Goal: Task Accomplishment & Management: Use online tool/utility

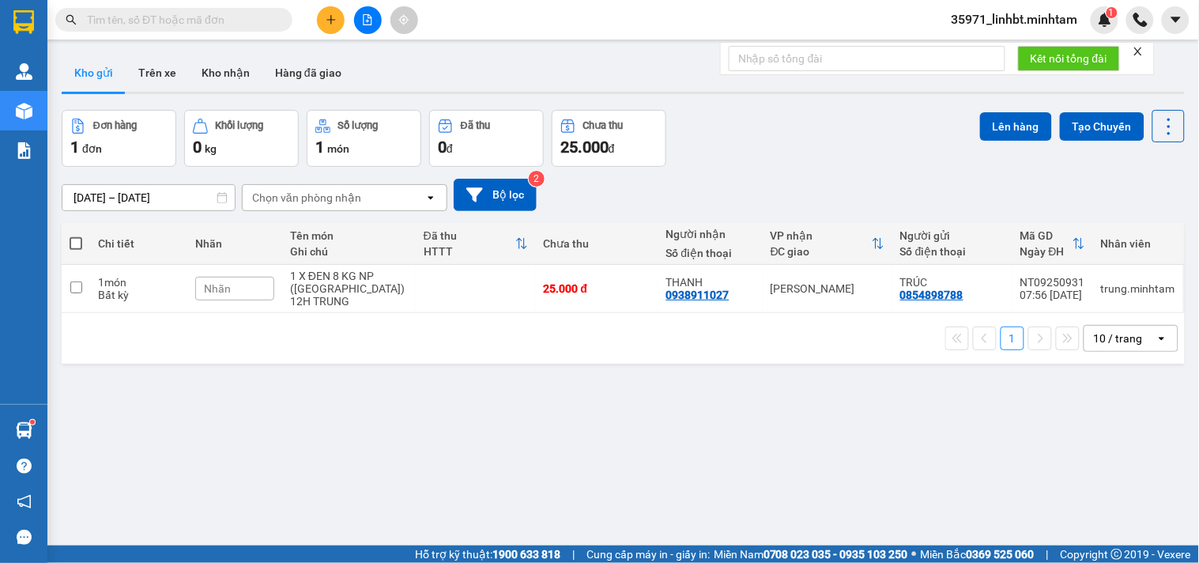
click at [171, 14] on input "text" at bounding box center [180, 19] width 186 height 17
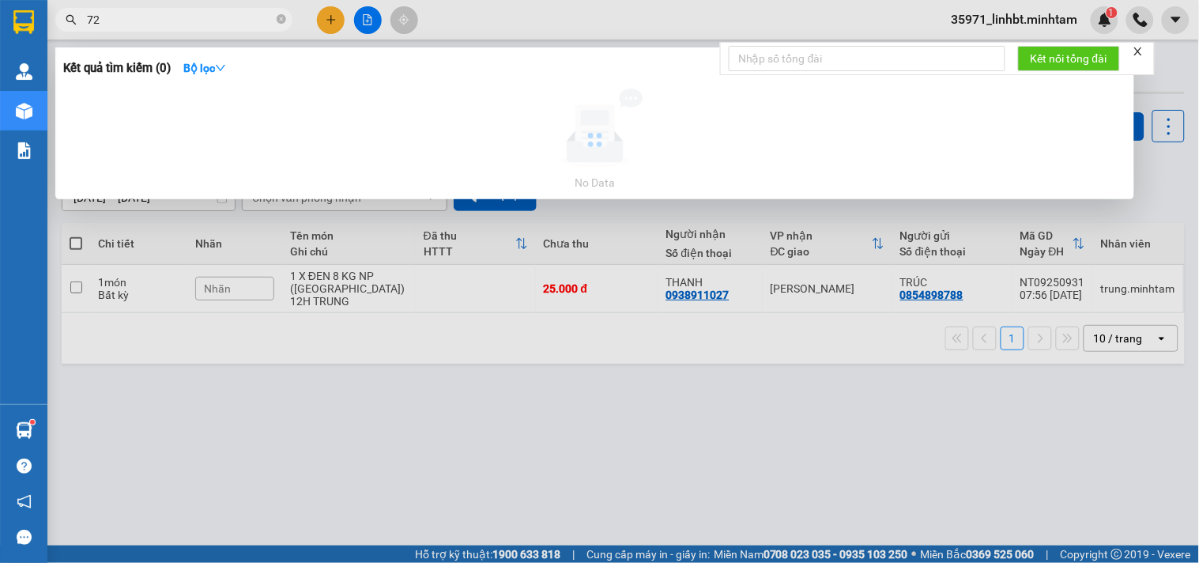
type input "7"
click at [112, 19] on input "096344723" at bounding box center [180, 19] width 186 height 17
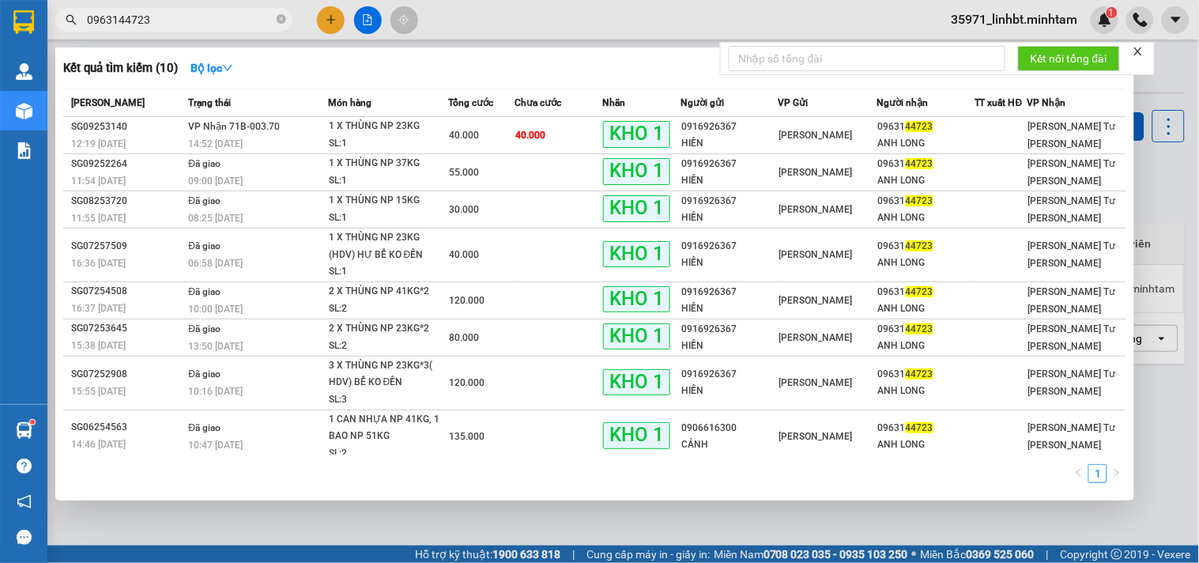
type input "44723"
